Goal: Information Seeking & Learning: Learn about a topic

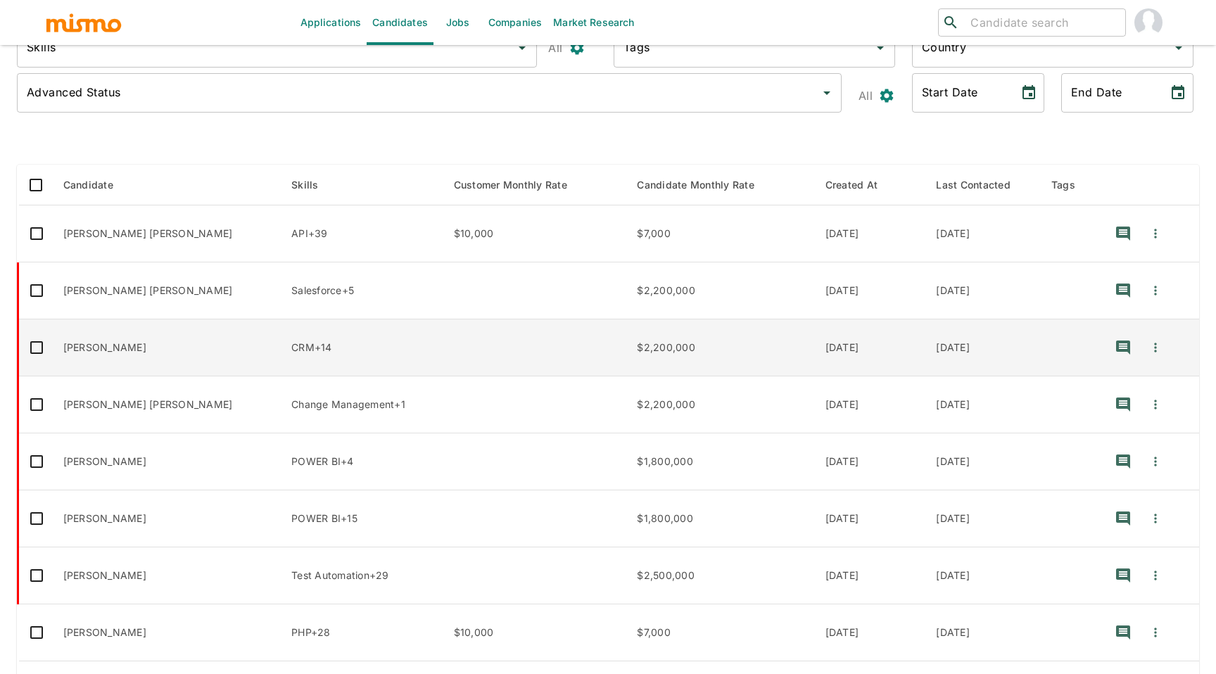
scroll to position [147, 0]
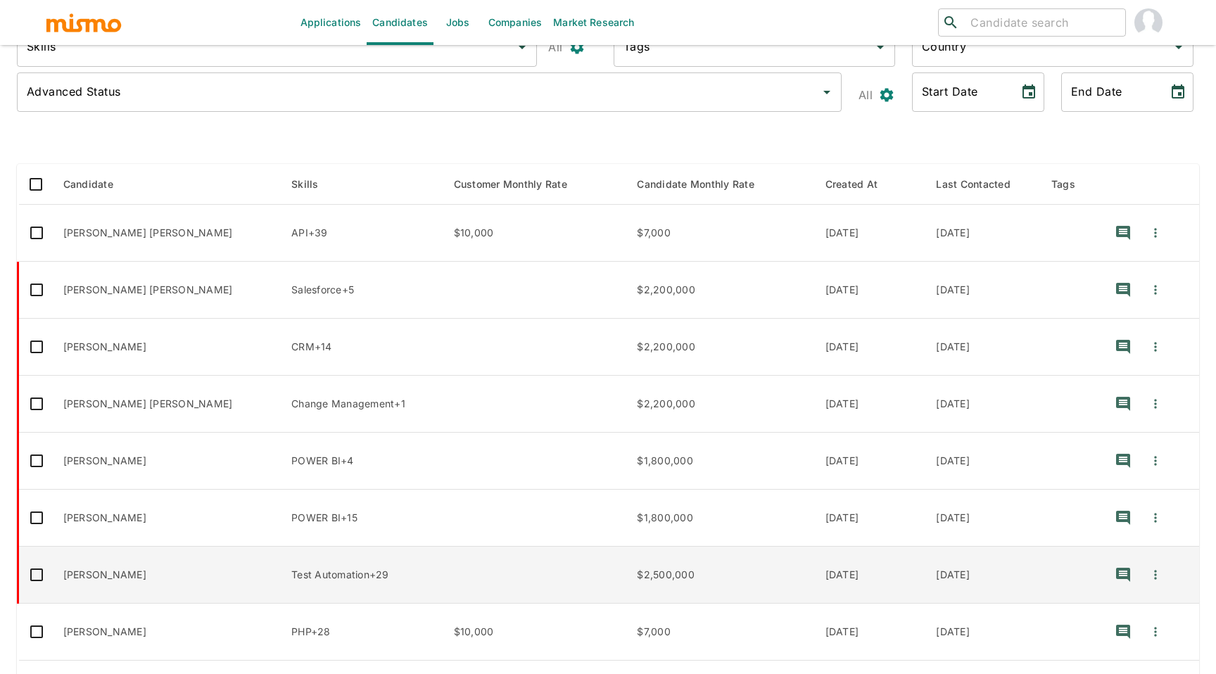
click at [136, 570] on td "Deyber Navarro Brenes" at bounding box center [166, 575] width 229 height 57
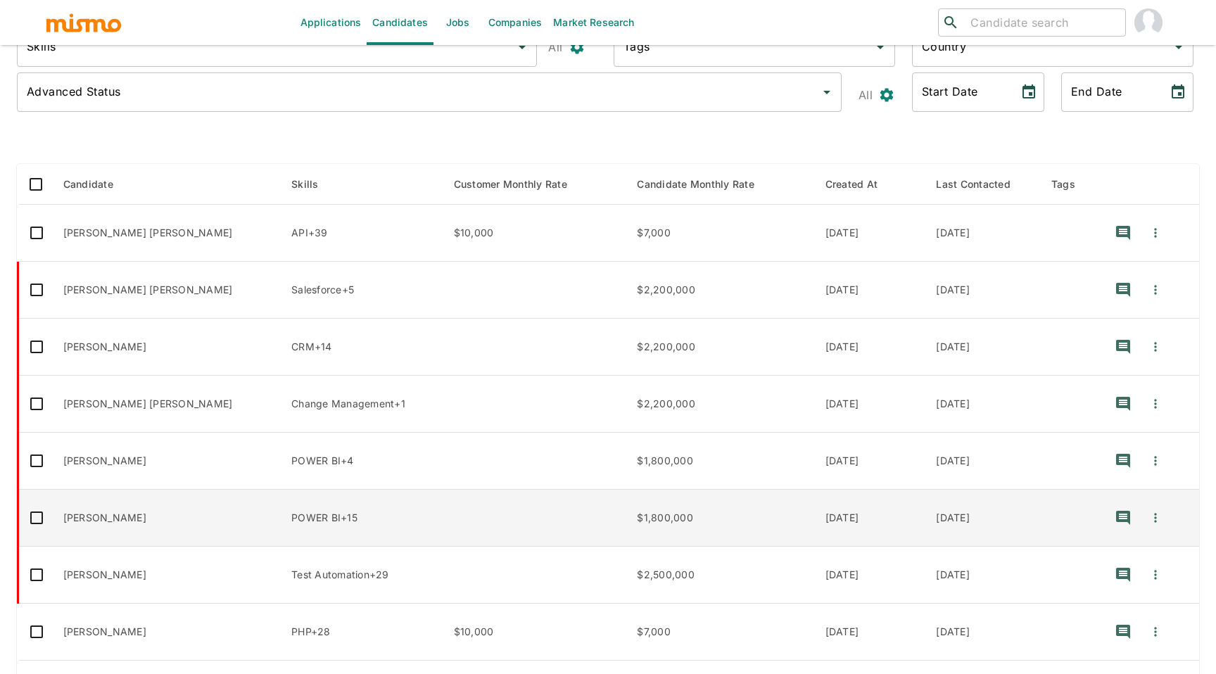
click at [114, 519] on td "Jorge Orozco Bermúdez" at bounding box center [166, 518] width 229 height 57
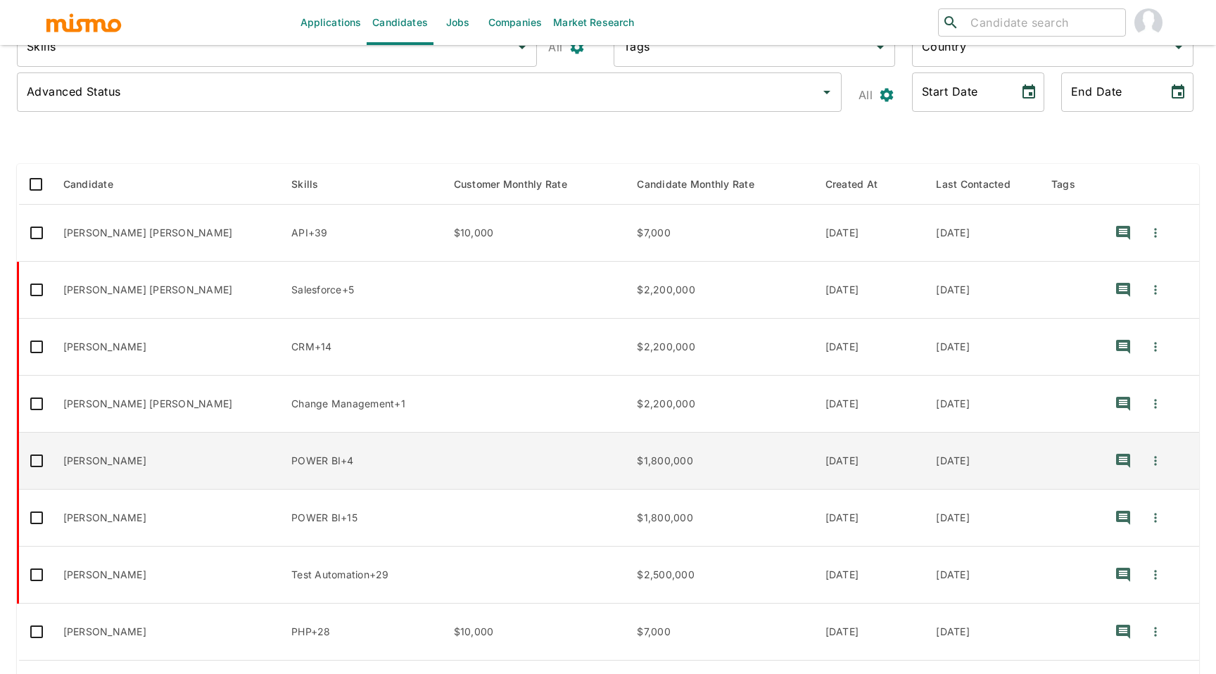
click at [103, 461] on td "Jonathan Castro" at bounding box center [166, 461] width 229 height 57
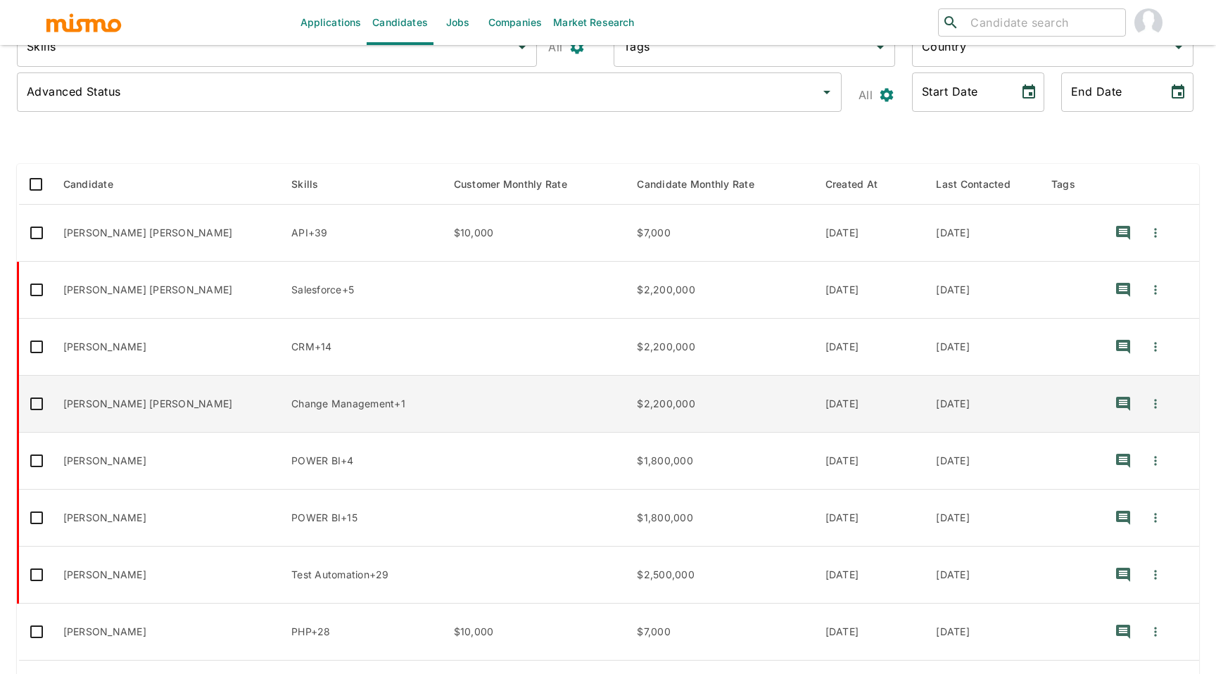
click at [116, 410] on td "JOSE FIATT ESCALANTE" at bounding box center [166, 404] width 229 height 57
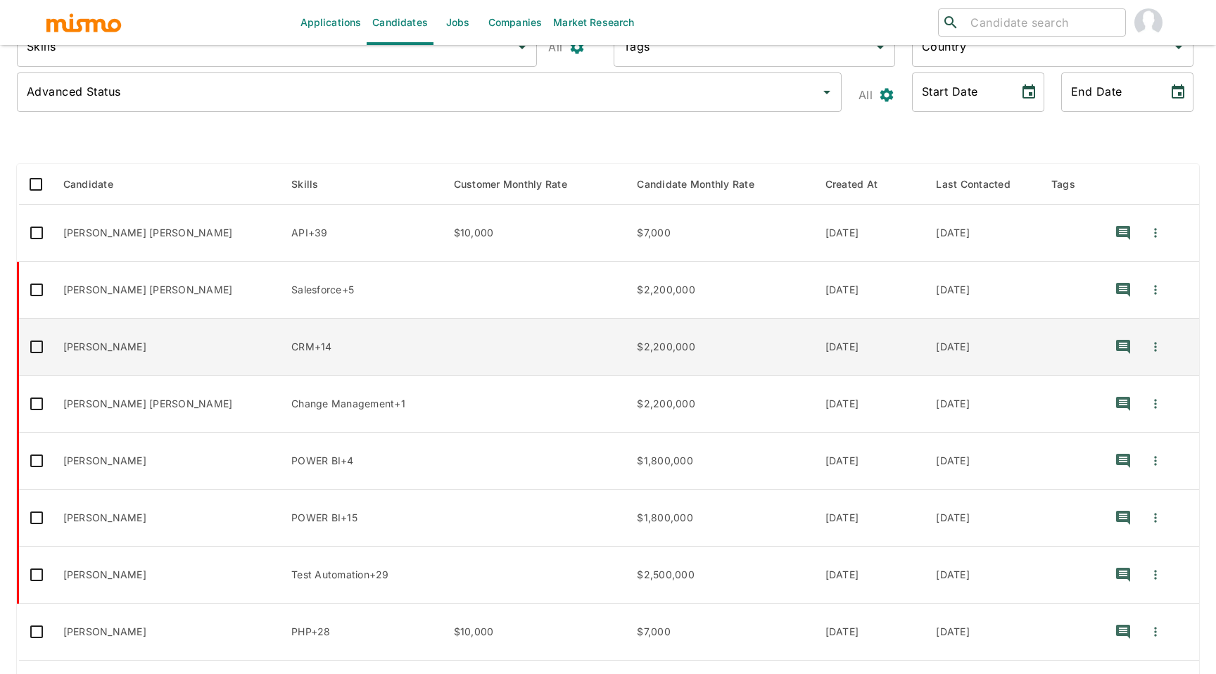
click at [133, 352] on td "Ronny Esquivel Mora" at bounding box center [166, 347] width 229 height 57
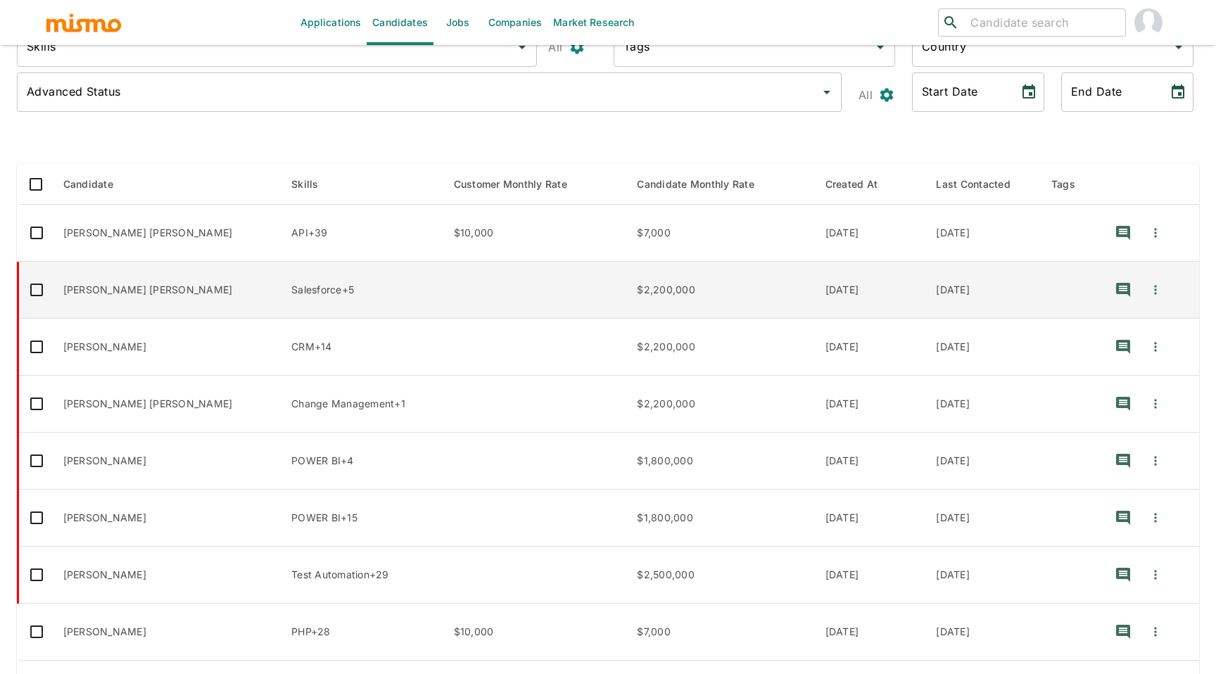
click at [130, 302] on td "Sergio Vargas Cortes" at bounding box center [166, 290] width 229 height 57
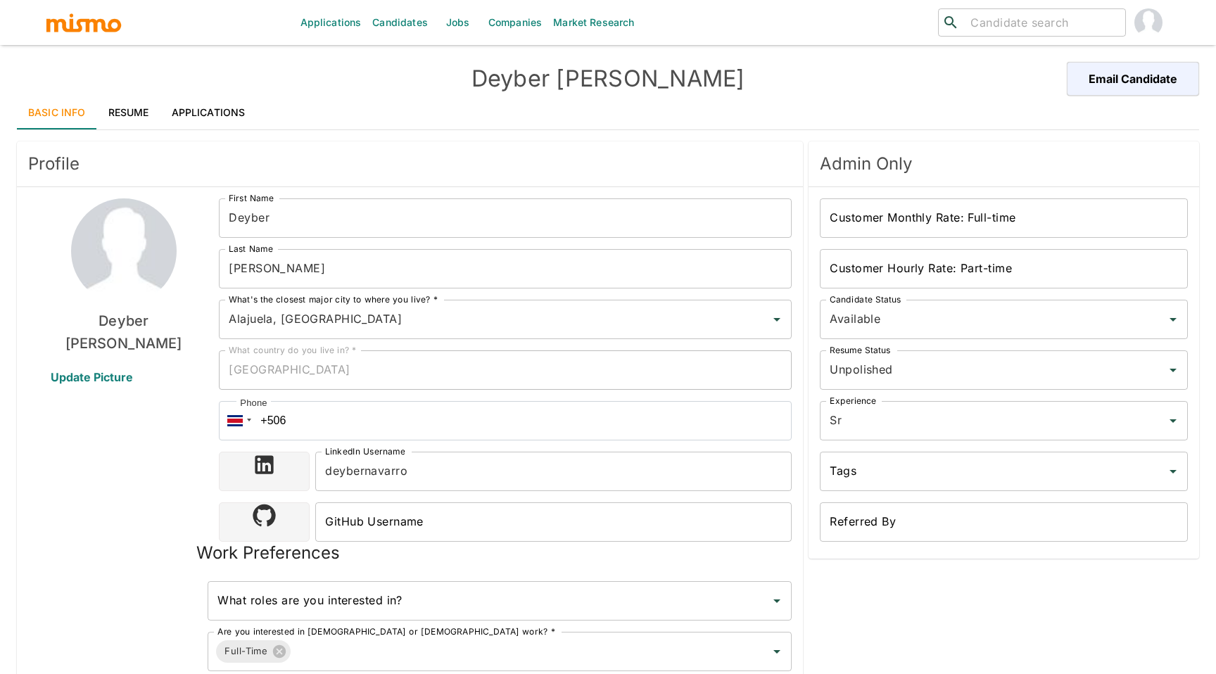
click at [210, 105] on link "Applications" at bounding box center [208, 113] width 96 height 34
